Goal: Information Seeking & Learning: Learn about a topic

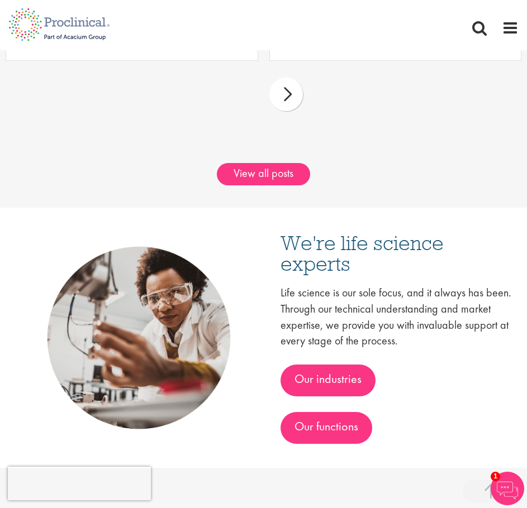
scroll to position [2346, 0]
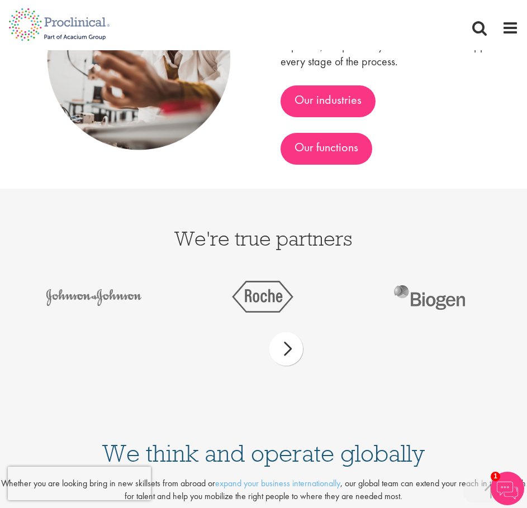
click at [288, 344] on div "next" at bounding box center [286, 349] width 34 height 34
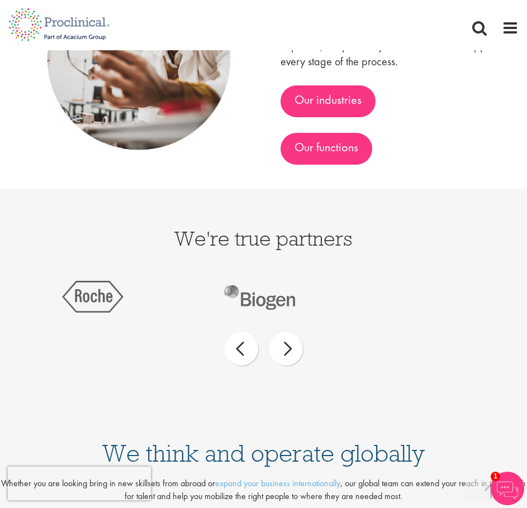
click at [288, 344] on div "next" at bounding box center [286, 349] width 34 height 34
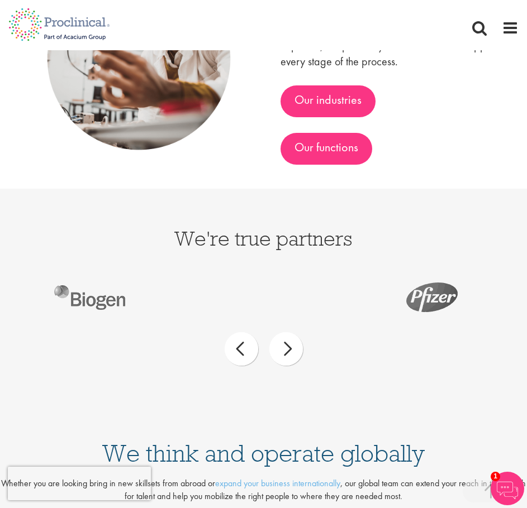
click at [288, 344] on div "next" at bounding box center [286, 349] width 34 height 34
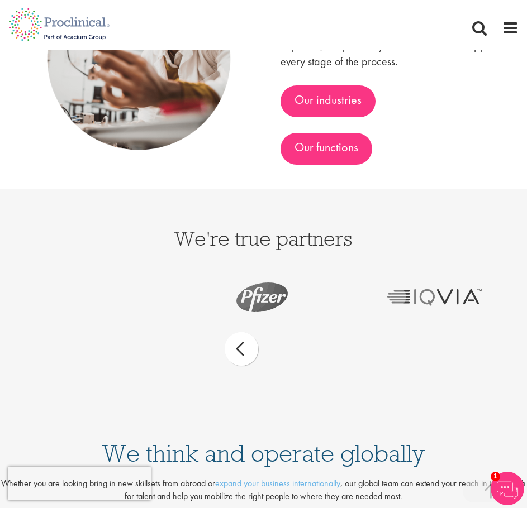
click at [288, 344] on div "prev next" at bounding box center [263, 351] width 510 height 49
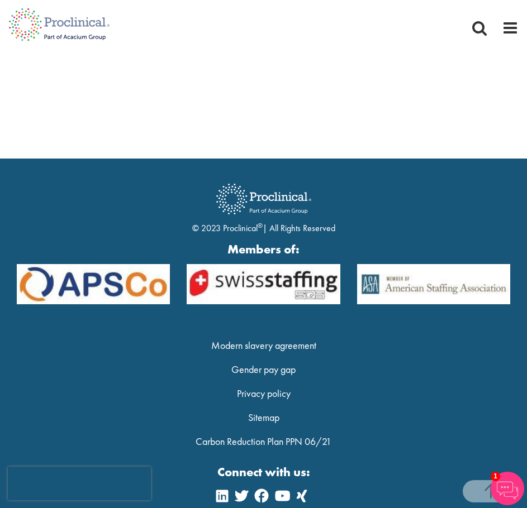
scroll to position [3454, 0]
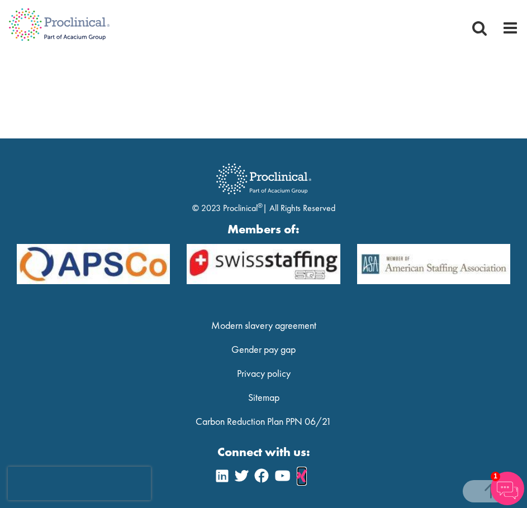
click at [303, 481] on icon at bounding box center [302, 475] width 10 height 13
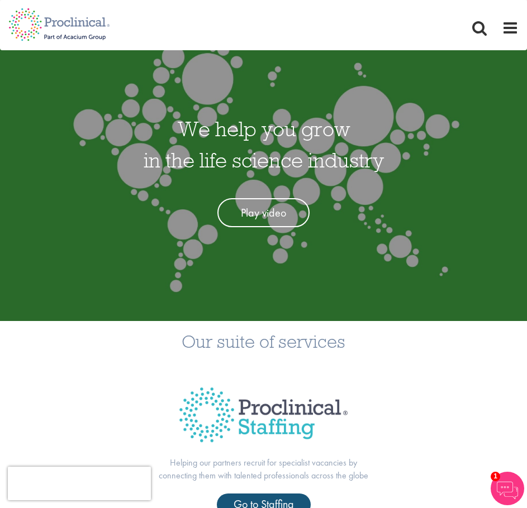
scroll to position [0, 0]
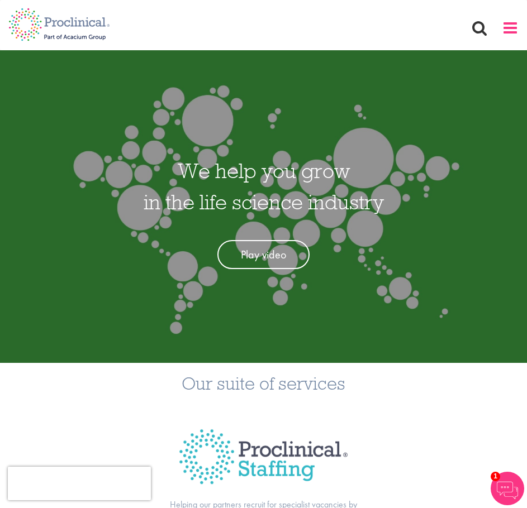
click at [515, 26] on span at bounding box center [510, 28] width 17 height 17
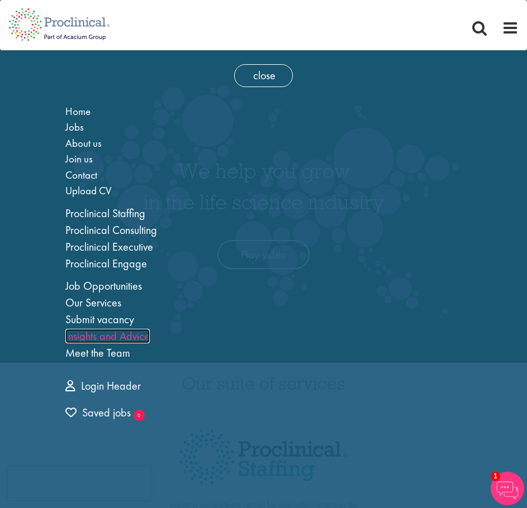
click at [101, 337] on link "Insights and Advice" at bounding box center [107, 336] width 84 height 15
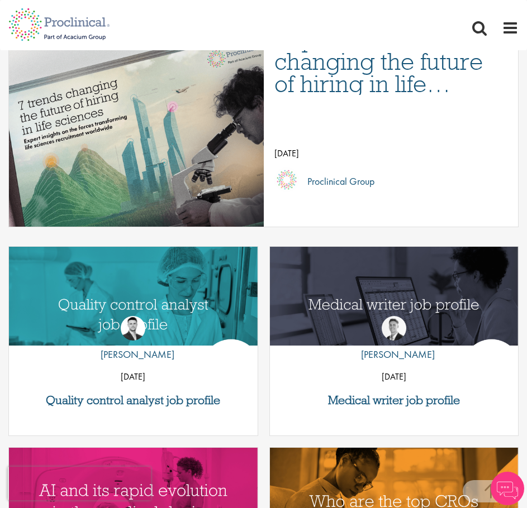
scroll to position [112, 0]
